Goal: Task Accomplishment & Management: Use online tool/utility

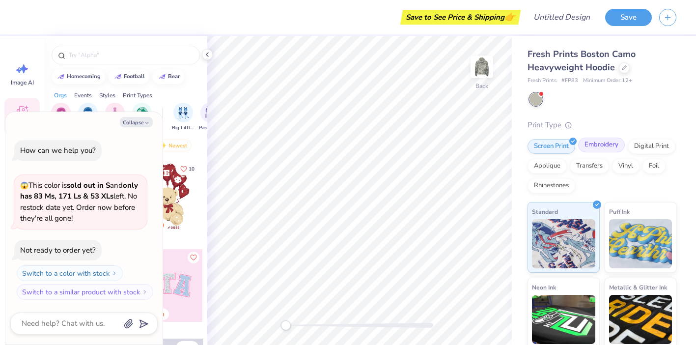
click at [607, 146] on div "Embroidery" at bounding box center [601, 145] width 47 height 15
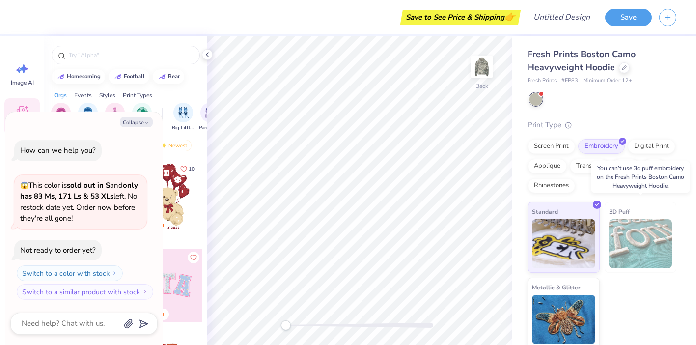
scroll to position [3, 0]
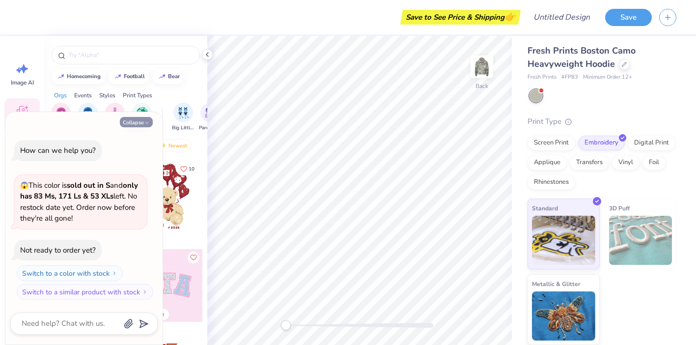
click at [136, 124] on button "Collapse" at bounding box center [136, 122] width 33 height 10
type textarea "x"
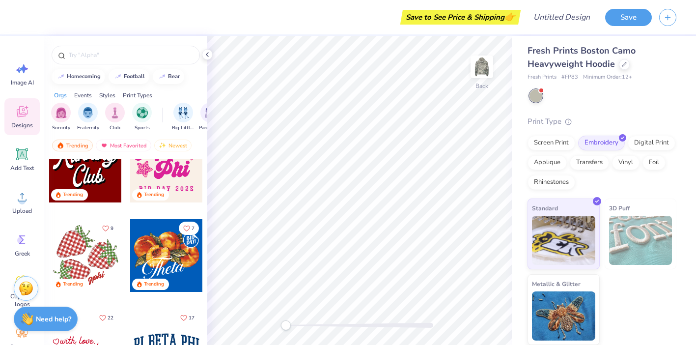
scroll to position [1020, 0]
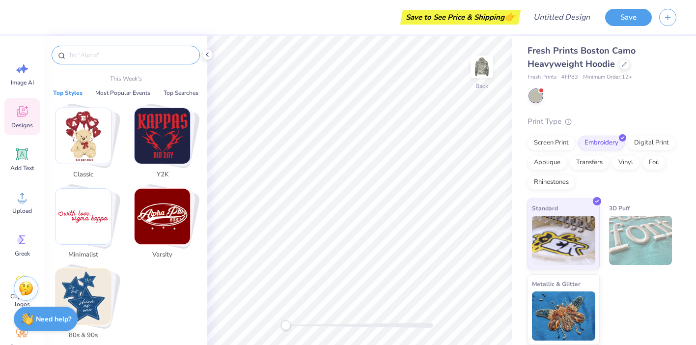
click at [94, 56] on input "text" at bounding box center [131, 55] width 126 height 10
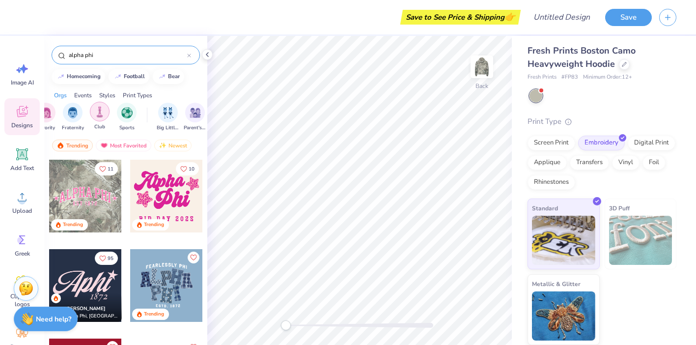
scroll to position [0, 0]
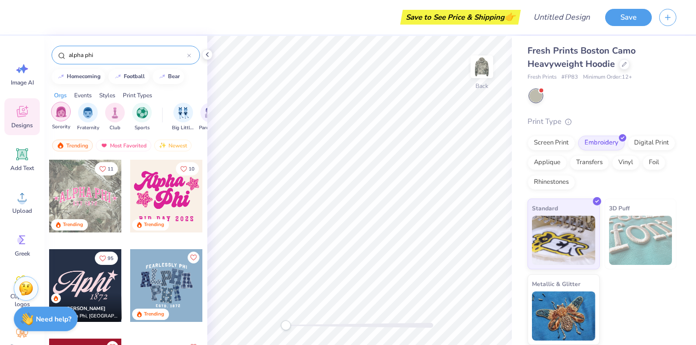
click at [53, 112] on div "filter for Sorority" at bounding box center [61, 112] width 20 height 20
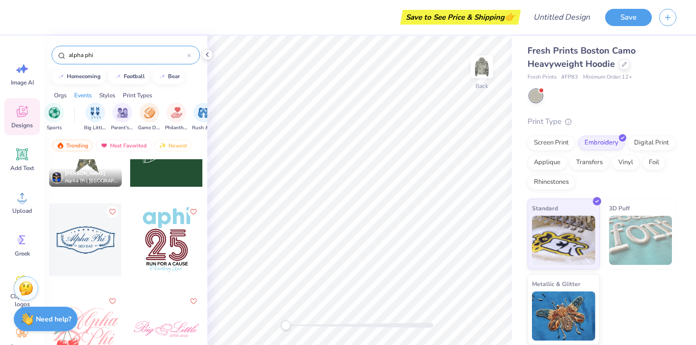
scroll to position [671, 0]
click at [102, 61] on div "alpha phi" at bounding box center [126, 55] width 148 height 19
click at [102, 60] on div "alpha phi" at bounding box center [126, 55] width 148 height 19
click at [100, 52] on input "alpha phi" at bounding box center [127, 55] width 119 height 10
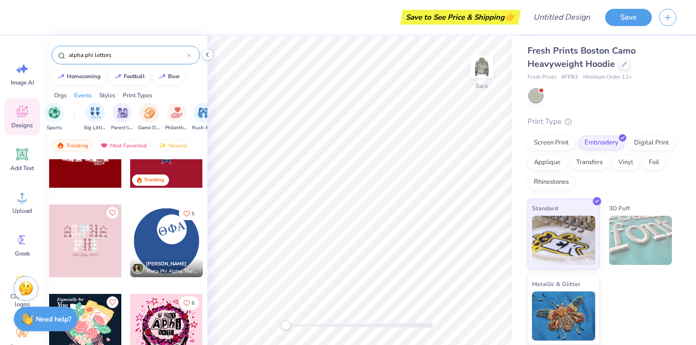
scroll to position [0, 0]
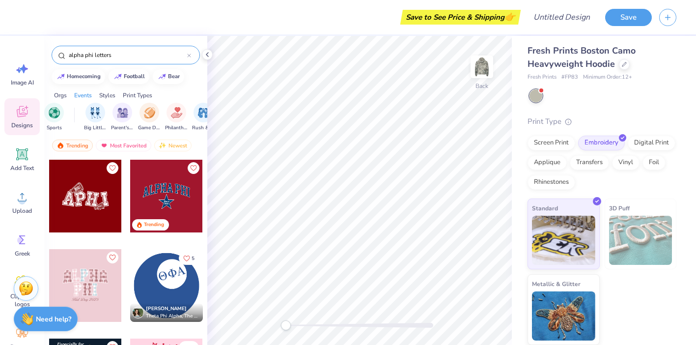
drag, startPoint x: 133, startPoint y: 51, endPoint x: 92, endPoint y: 56, distance: 41.1
click at [92, 56] on input "alpha phi letters" at bounding box center [127, 55] width 119 height 10
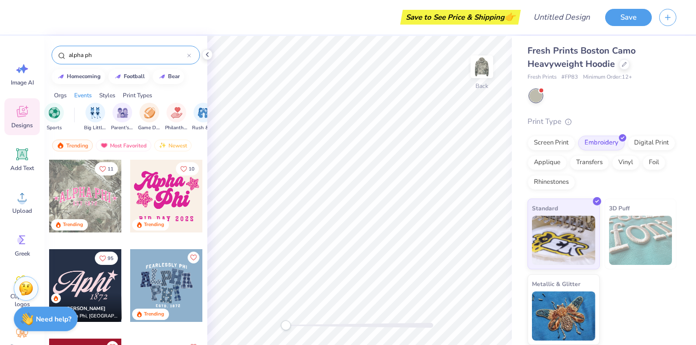
type input "alpha phi"
click at [77, 117] on img "filter for Greek Week" at bounding box center [79, 111] width 11 height 11
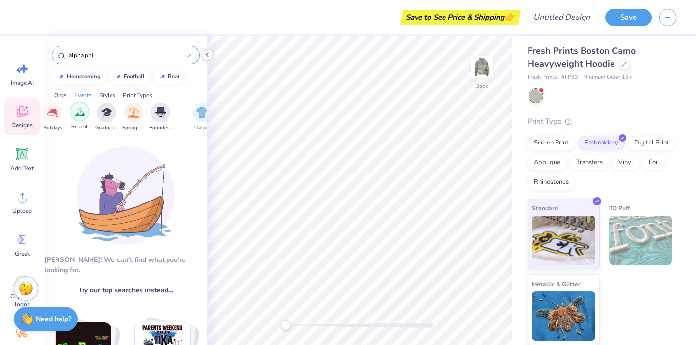
click at [77, 114] on img "filter for Retreat" at bounding box center [79, 111] width 11 height 11
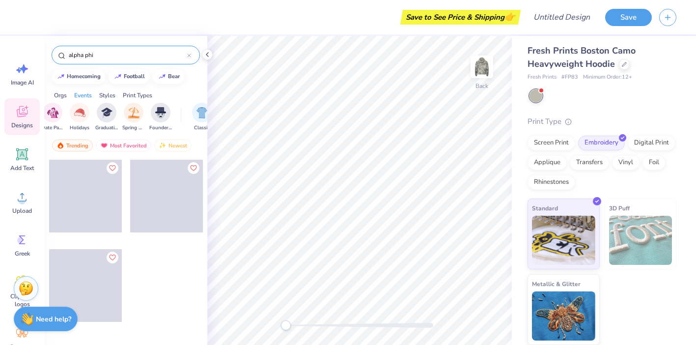
click at [77, 114] on img "filter for Holidays" at bounding box center [79, 112] width 11 height 11
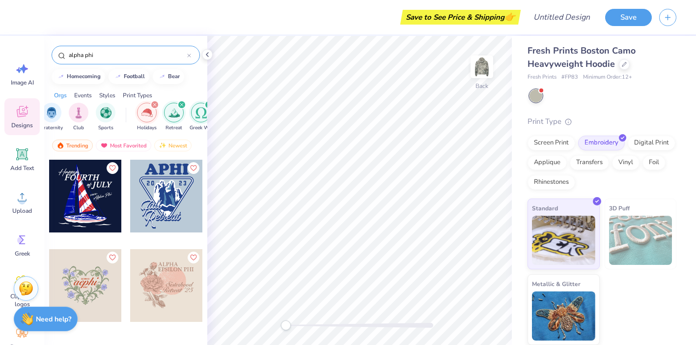
scroll to position [0, 39]
click at [152, 106] on icon "filter for Holidays" at bounding box center [151, 104] width 3 height 3
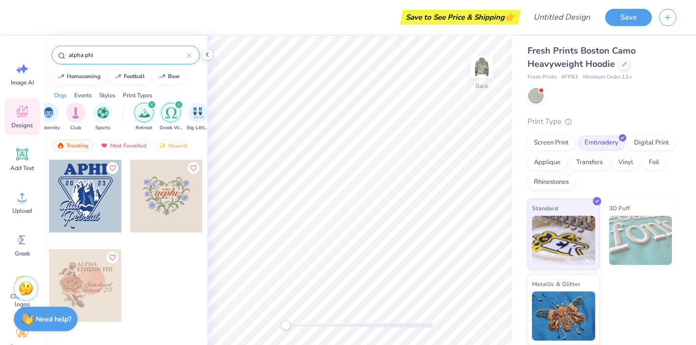
click at [171, 116] on img "filter for Greek Week" at bounding box center [171, 112] width 11 height 11
click at [151, 104] on icon "filter for Retreat" at bounding box center [151, 104] width 3 height 3
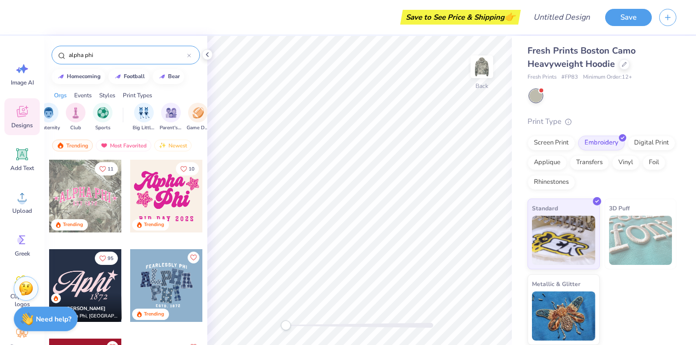
scroll to position [1, 0]
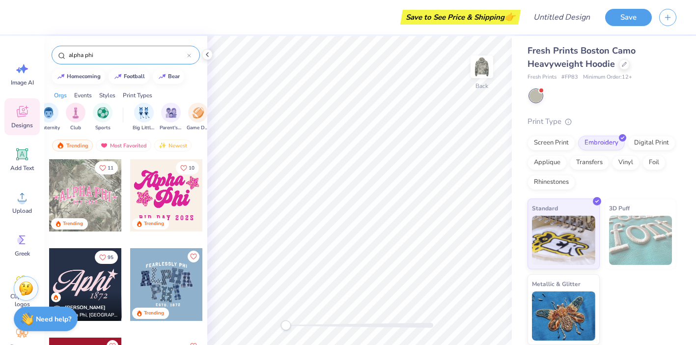
click at [98, 184] on div at bounding box center [85, 195] width 73 height 73
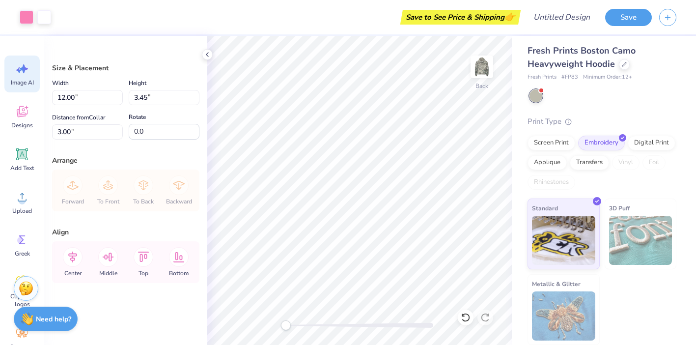
click at [29, 92] on div "Image AI" at bounding box center [21, 74] width 35 height 37
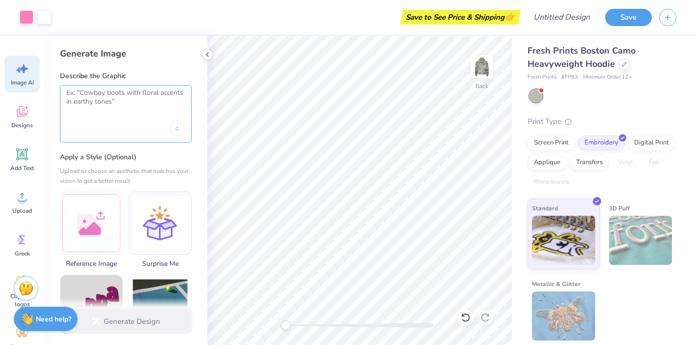
click at [121, 110] on textarea at bounding box center [125, 100] width 119 height 25
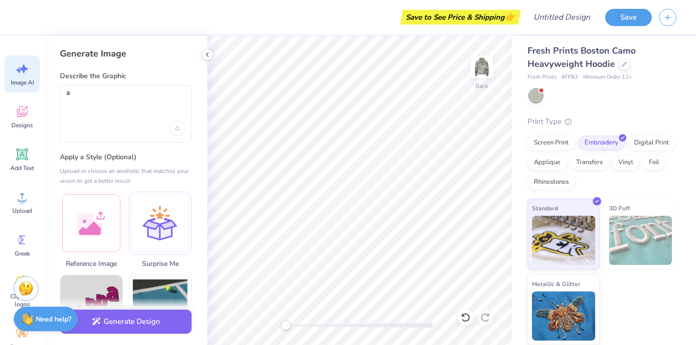
click at [84, 87] on div "a" at bounding box center [126, 113] width 132 height 57
click at [83, 95] on textarea "a" at bounding box center [125, 100] width 119 height 25
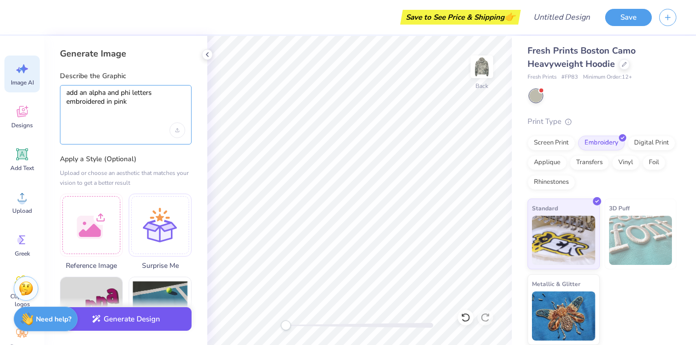
type textarea "add an alpha and phi letters embroidered in pink"
click at [143, 319] on button "Generate Design" at bounding box center [126, 319] width 132 height 24
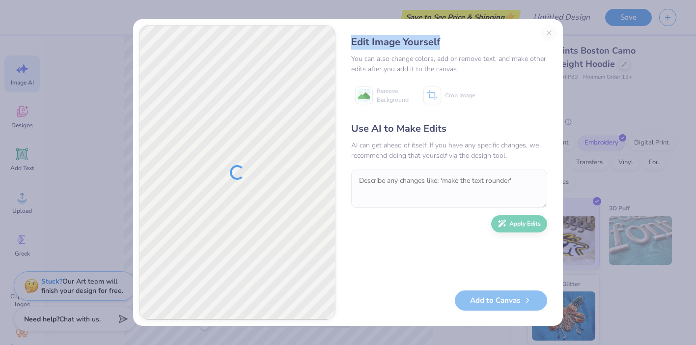
click at [547, 35] on div "Edit Image Yourself" at bounding box center [449, 42] width 196 height 15
click at [604, 59] on div "Edit Image Yourself You can also change colors, add or remove text, and make ot…" at bounding box center [348, 172] width 696 height 345
click at [595, 219] on div "Edit Image Yourself You can also change colors, add or remove text, and make ot…" at bounding box center [348, 172] width 696 height 345
click at [105, 168] on div "Edit Image Yourself You can also change colors, add or remove text, and make ot…" at bounding box center [348, 172] width 696 height 345
